Goal: Information Seeking & Learning: Learn about a topic

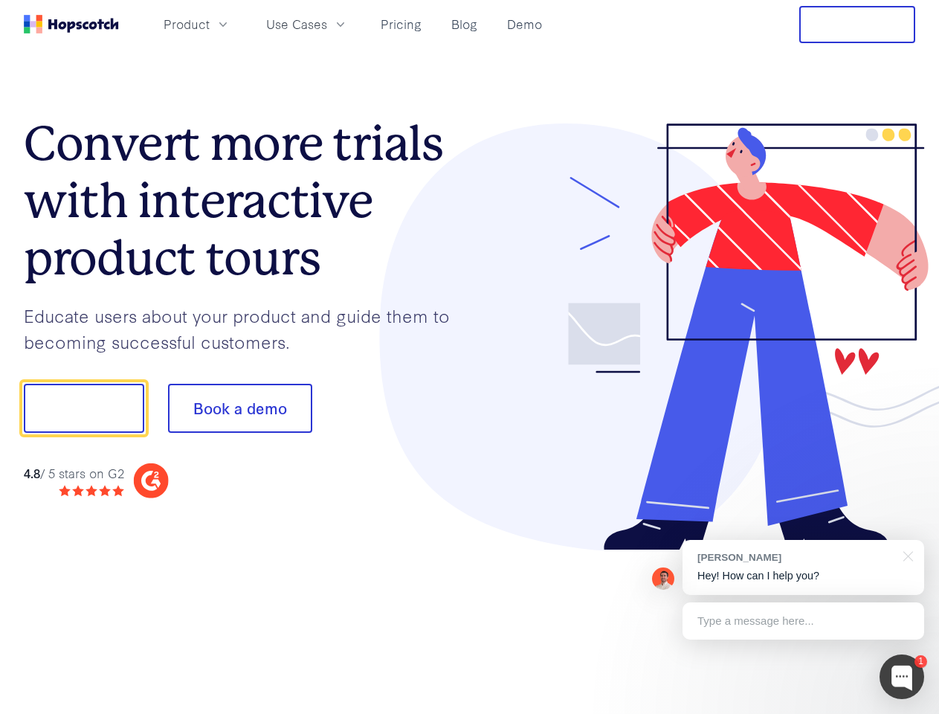
click at [470, 357] on div at bounding box center [693, 337] width 446 height 428
click at [210, 24] on span "Product" at bounding box center [187, 24] width 46 height 19
click at [327, 24] on span "Use Cases" at bounding box center [296, 24] width 61 height 19
click at [858, 25] on button "Free Trial" at bounding box center [858, 24] width 116 height 37
click at [83, 408] on button "Show me!" at bounding box center [84, 408] width 120 height 49
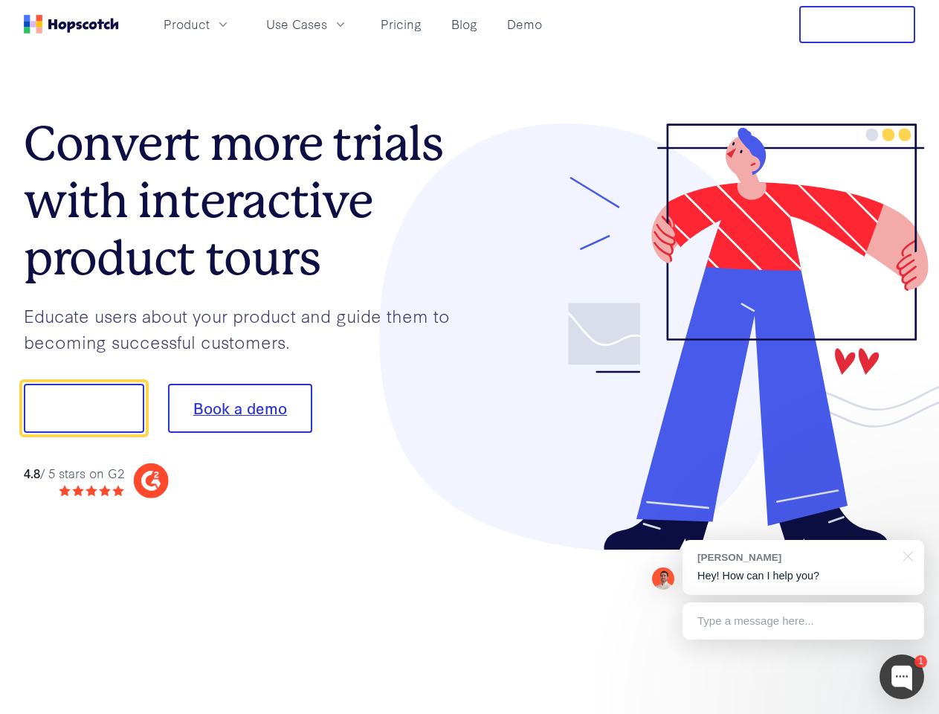
click at [240, 408] on button "Book a demo" at bounding box center [240, 408] width 144 height 49
click at [902, 677] on div at bounding box center [902, 677] width 45 height 45
click at [803, 568] on div "[PERSON_NAME] Hey! How can I help you?" at bounding box center [804, 567] width 242 height 55
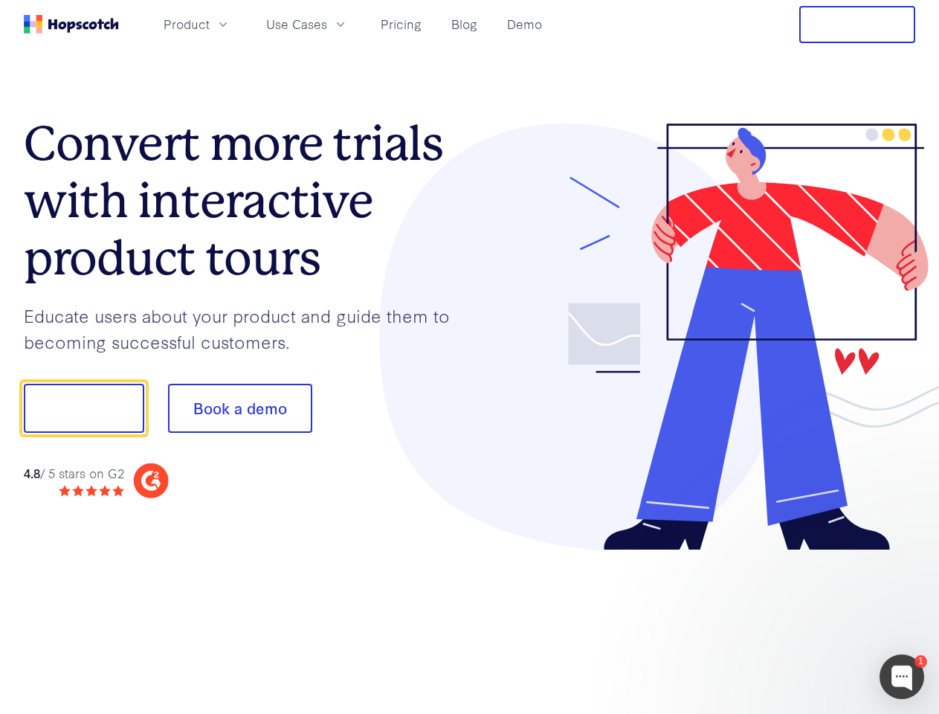
click at [906, 555] on div at bounding box center [785, 406] width 279 height 496
click at [803, 621] on div at bounding box center [785, 506] width 279 height 297
